Goal: Task Accomplishment & Management: Manage account settings

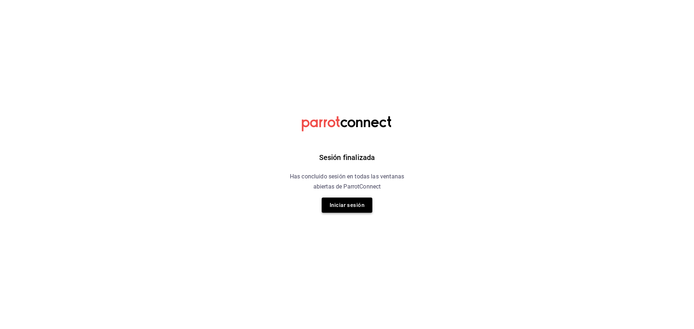
click at [360, 209] on button "Iniciar sesión" at bounding box center [347, 205] width 51 height 15
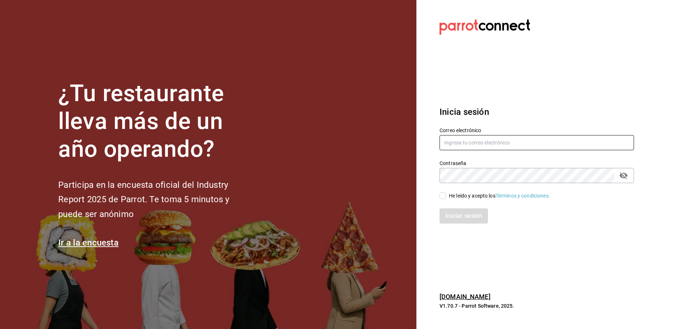
click at [479, 147] on input "text" at bounding box center [536, 142] width 194 height 15
type input "multiuser@adamanta.com"
click at [445, 198] on input "He leído y acepto los Términos y condiciones." at bounding box center [442, 196] width 7 height 7
checkbox input "true"
click at [455, 217] on button "Iniciar sesión" at bounding box center [463, 215] width 49 height 15
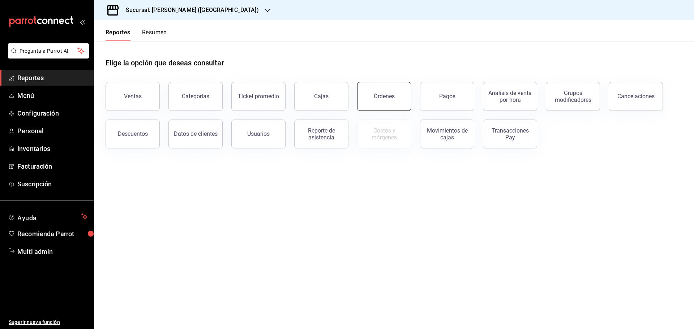
click at [363, 103] on button "Órdenes" at bounding box center [384, 96] width 54 height 29
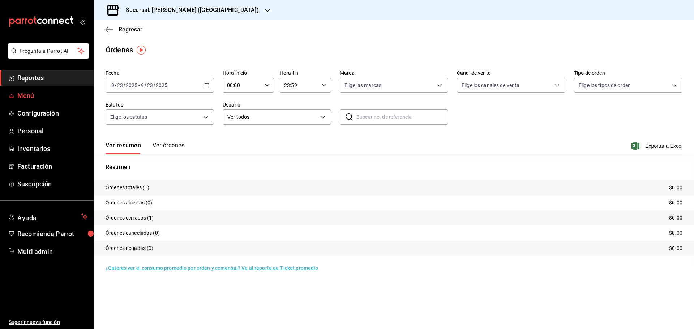
click at [48, 92] on span "Menú" at bounding box center [52, 96] width 70 height 10
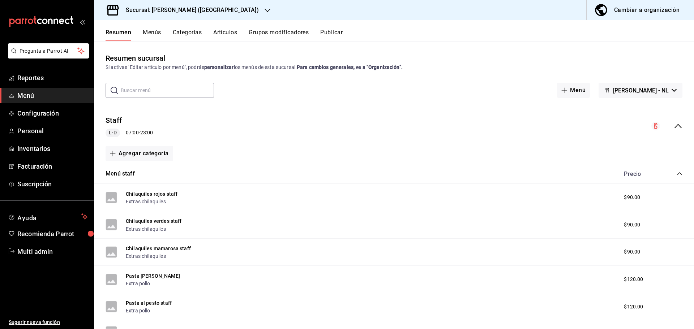
click at [155, 95] on input "text" at bounding box center [167, 90] width 93 height 14
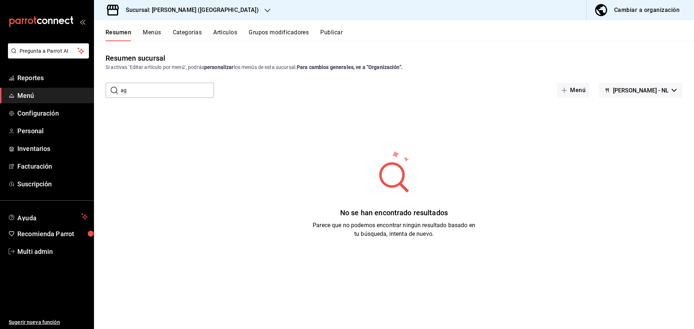
type input "a"
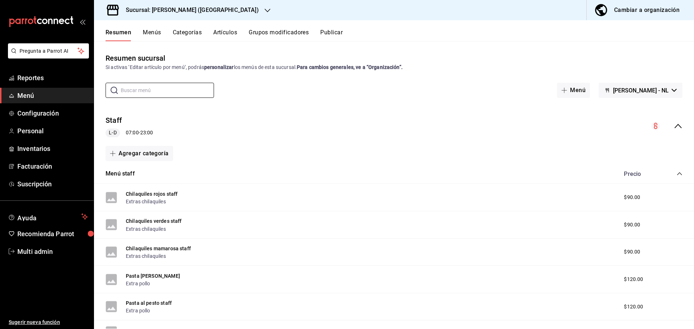
click at [147, 30] on button "Menús" at bounding box center [152, 35] width 18 height 12
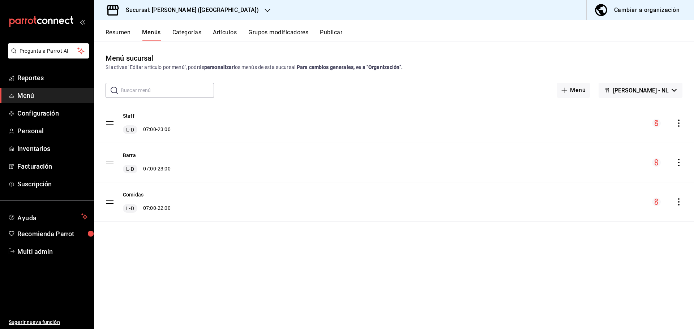
click at [232, 36] on button "Artículos" at bounding box center [225, 35] width 24 height 12
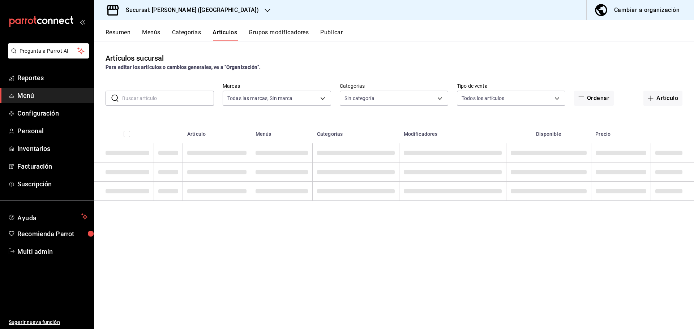
type input "2ee6e007-3c6c-4fd8-a4f4-c4c91d526d93"
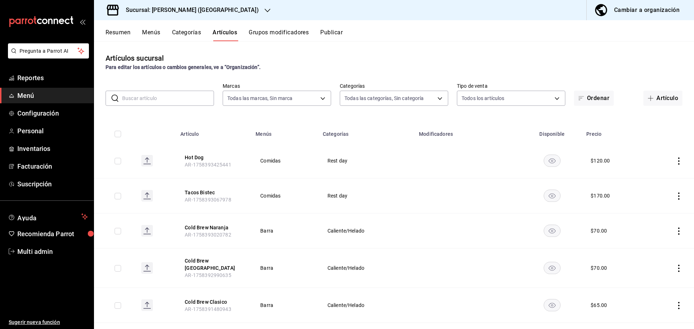
type input "34074407-8622-4016-86cc-611648120530,16618c52-68de-436e-b3b9-ea09ffc7ae48,dae24…"
click at [174, 99] on input "text" at bounding box center [168, 98] width 92 height 14
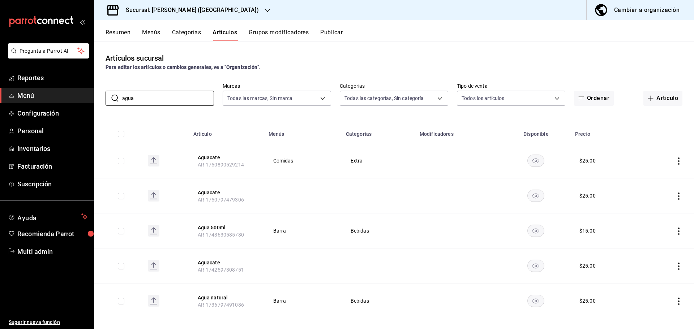
type input "agua"
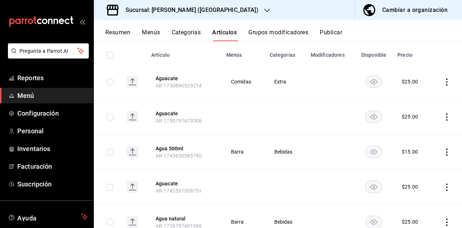
scroll to position [107, 0]
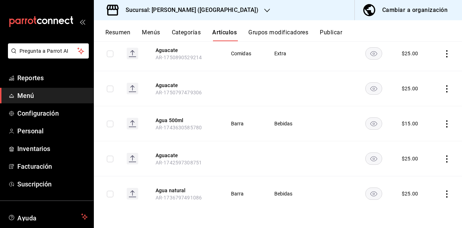
click at [444, 125] on icon "actions" at bounding box center [447, 123] width 7 height 7
click at [369, 121] on div at bounding box center [231, 114] width 462 height 228
click at [370, 121] on rect "availability-product" at bounding box center [374, 123] width 17 height 12
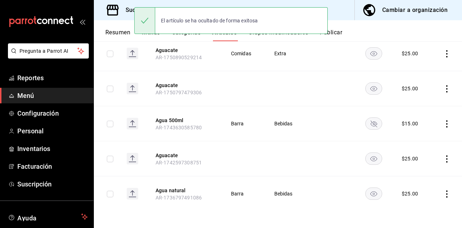
click at [373, 124] on icon "availability-product" at bounding box center [374, 124] width 7 height 7
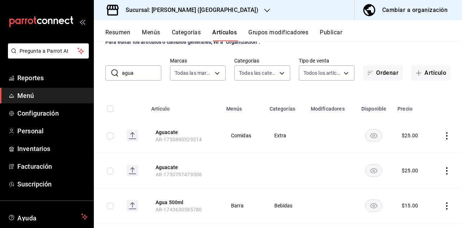
scroll to position [0, 0]
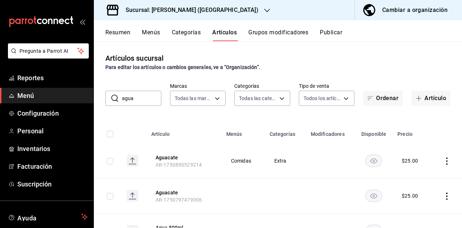
click at [141, 105] on div "​ agua ​" at bounding box center [133, 98] width 56 height 15
click at [142, 104] on input "agua" at bounding box center [141, 98] width 39 height 14
click at [149, 103] on input "agua" at bounding box center [141, 98] width 39 height 14
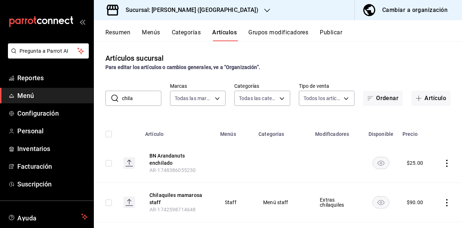
type input "chila"
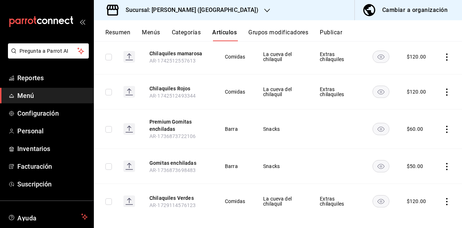
scroll to position [260, 0]
